Goal: Task Accomplishment & Management: Use online tool/utility

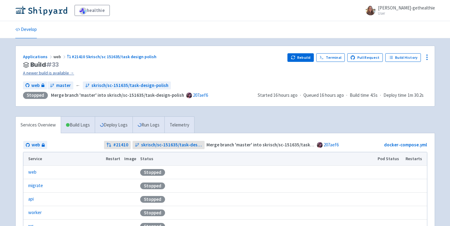
click at [56, 72] on link "A newer build is available →" at bounding box center [153, 73] width 260 height 7
click at [308, 56] on button "Rebuild" at bounding box center [300, 57] width 26 height 9
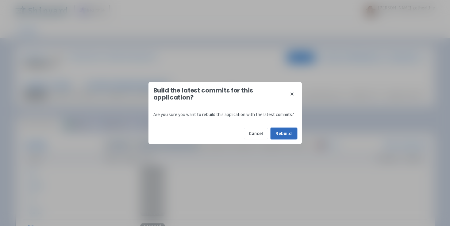
click at [285, 138] on button "Rebuild" at bounding box center [283, 133] width 26 height 11
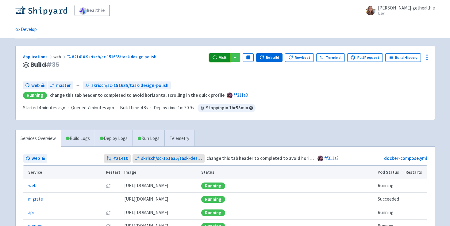
click at [225, 57] on span "Visit" at bounding box center [223, 57] width 8 height 5
